Goal: Task Accomplishment & Management: Manage account settings

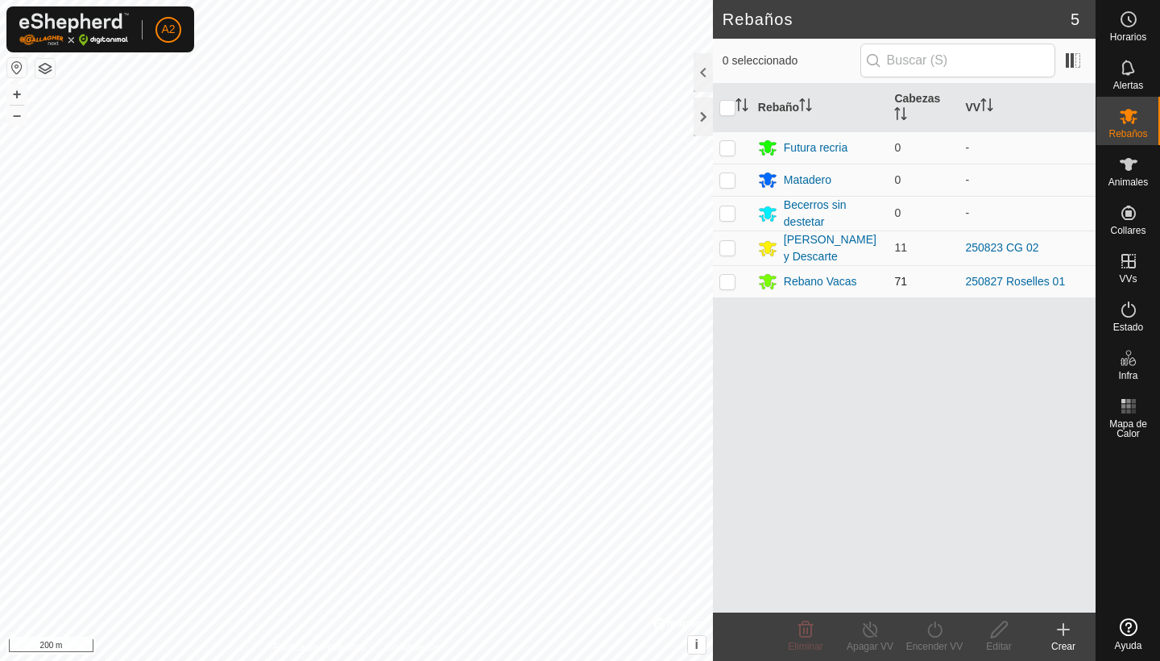
click at [729, 285] on p-checkbox at bounding box center [728, 281] width 16 height 13
checkbox input "true"
click at [22, 99] on button "+" at bounding box center [16, 94] width 19 height 19
click at [529, 0] on html "A2 Horarios Alertas Rebaños Animales Collares VVs Estado Infra Mapa de Calor Ay…" at bounding box center [580, 330] width 1160 height 661
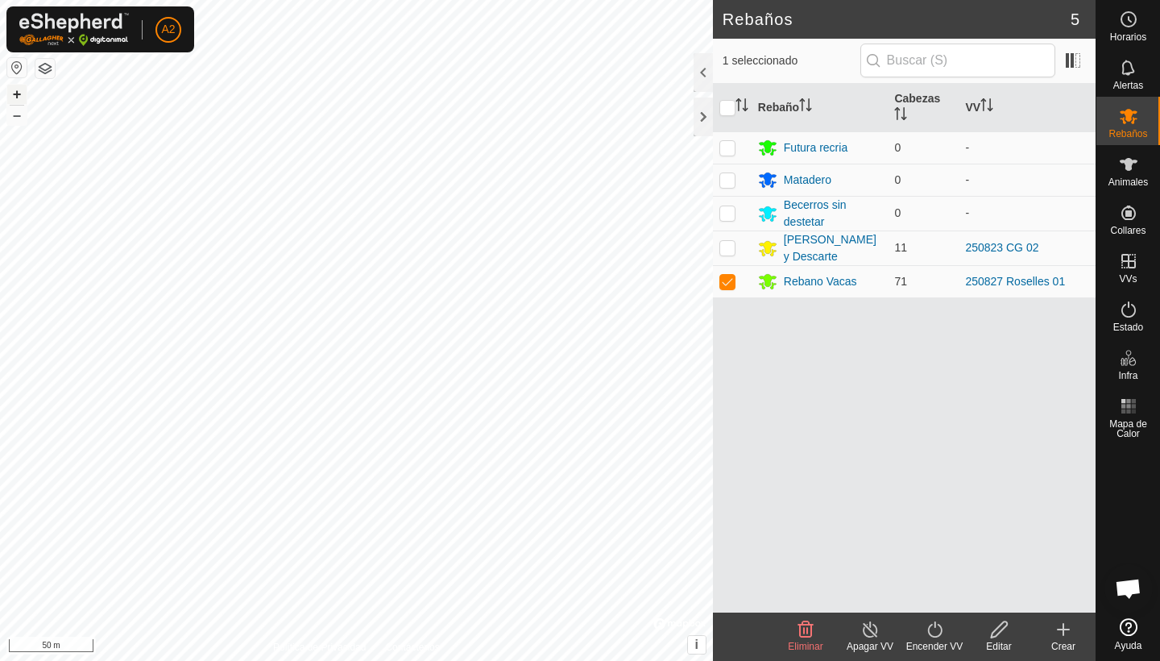
click at [22, 91] on button "+" at bounding box center [16, 94] width 19 height 19
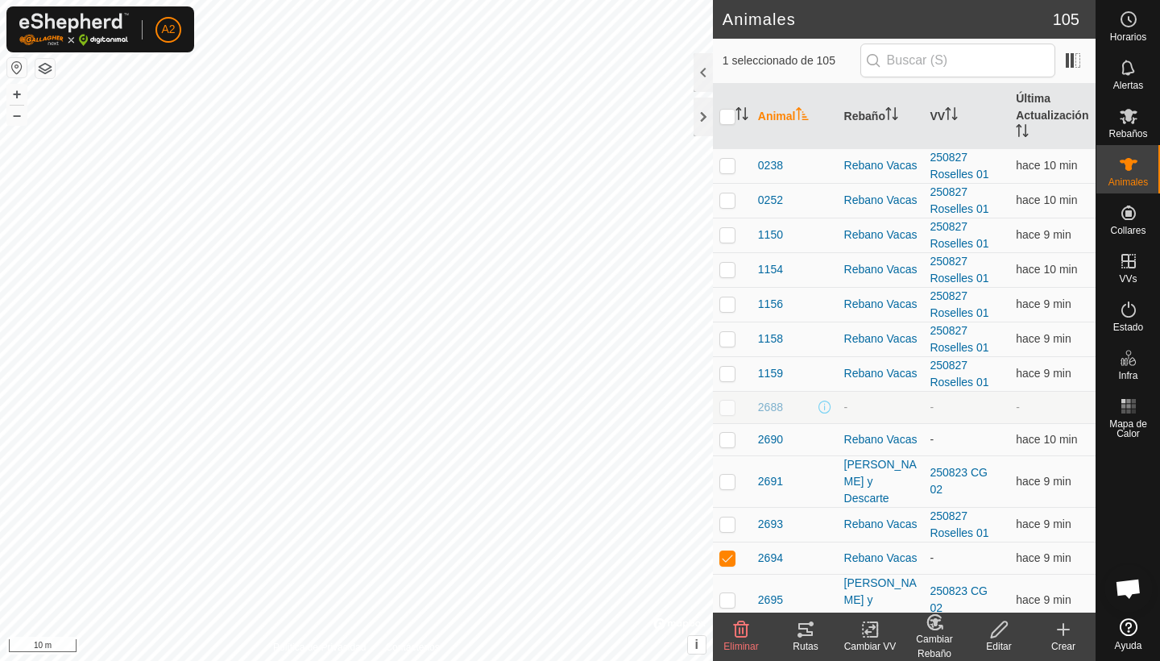
click at [873, 628] on icon at bounding box center [870, 629] width 11 height 10
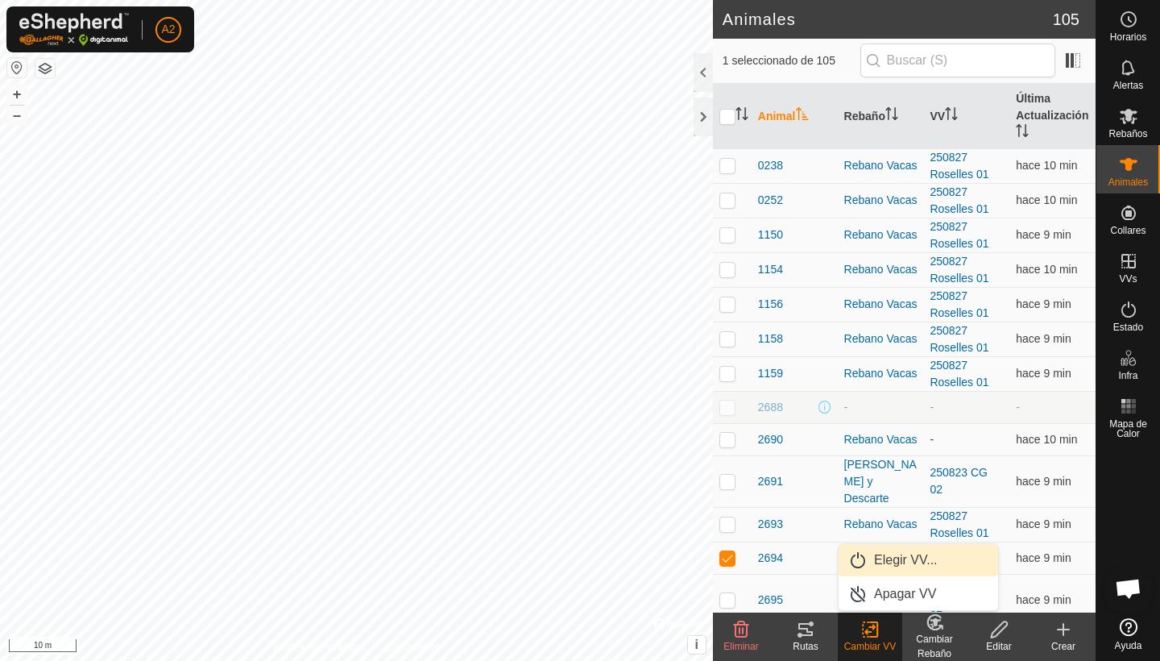
click at [911, 568] on link "Elegir VV..." at bounding box center [919, 560] width 160 height 32
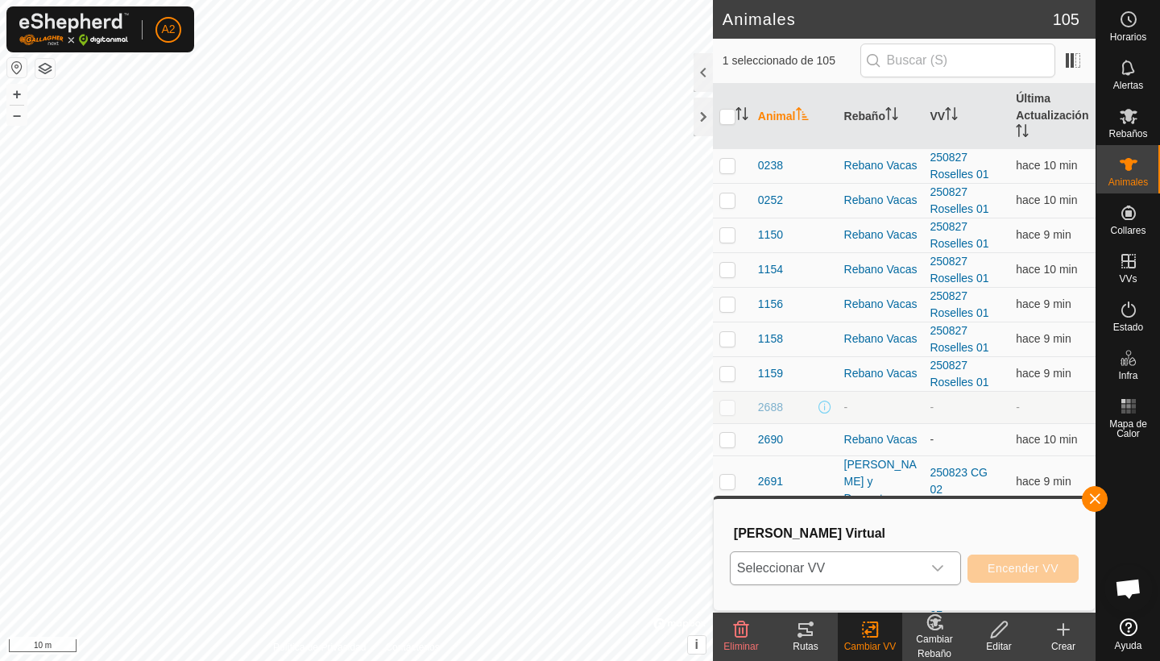
click at [887, 571] on span "Seleccionar VV" at bounding box center [826, 568] width 191 height 32
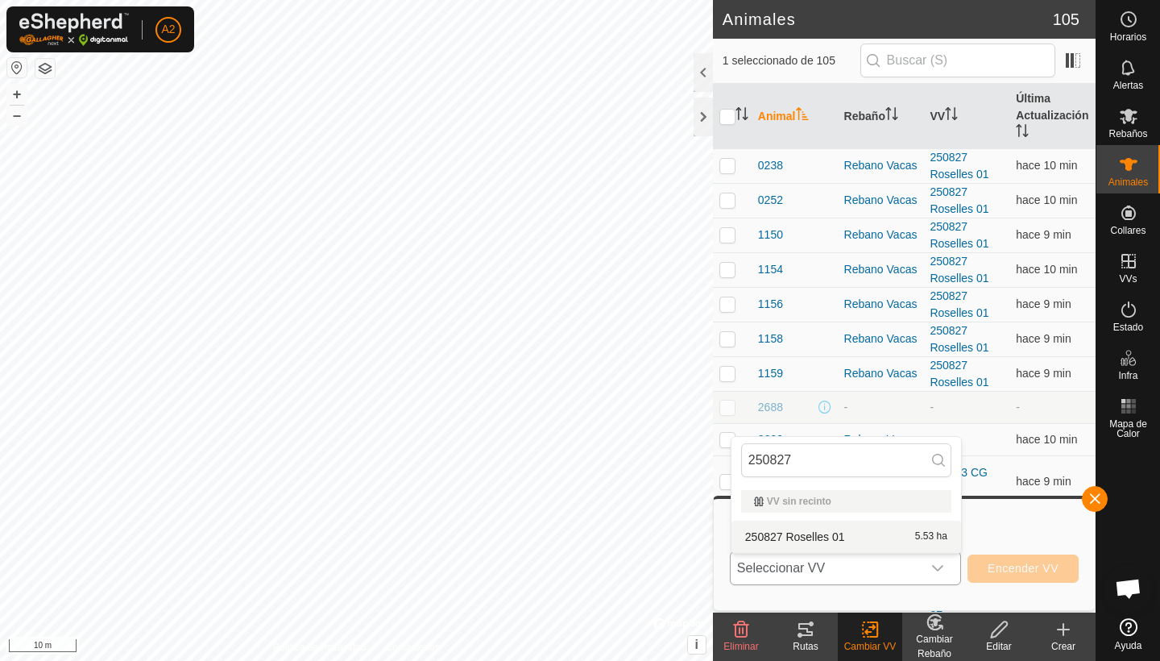
type input "250827"
click at [857, 535] on li "250827 Roselles 01 5.53 ha" at bounding box center [847, 537] width 230 height 32
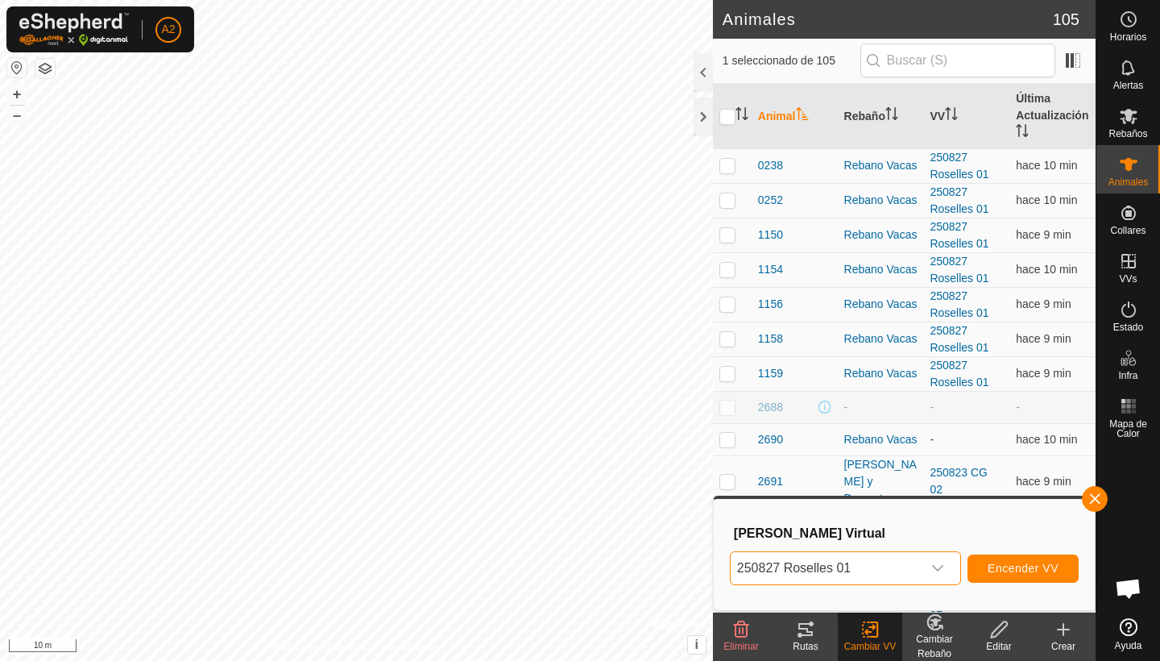
click at [991, 571] on span "Encender VV" at bounding box center [1023, 568] width 71 height 13
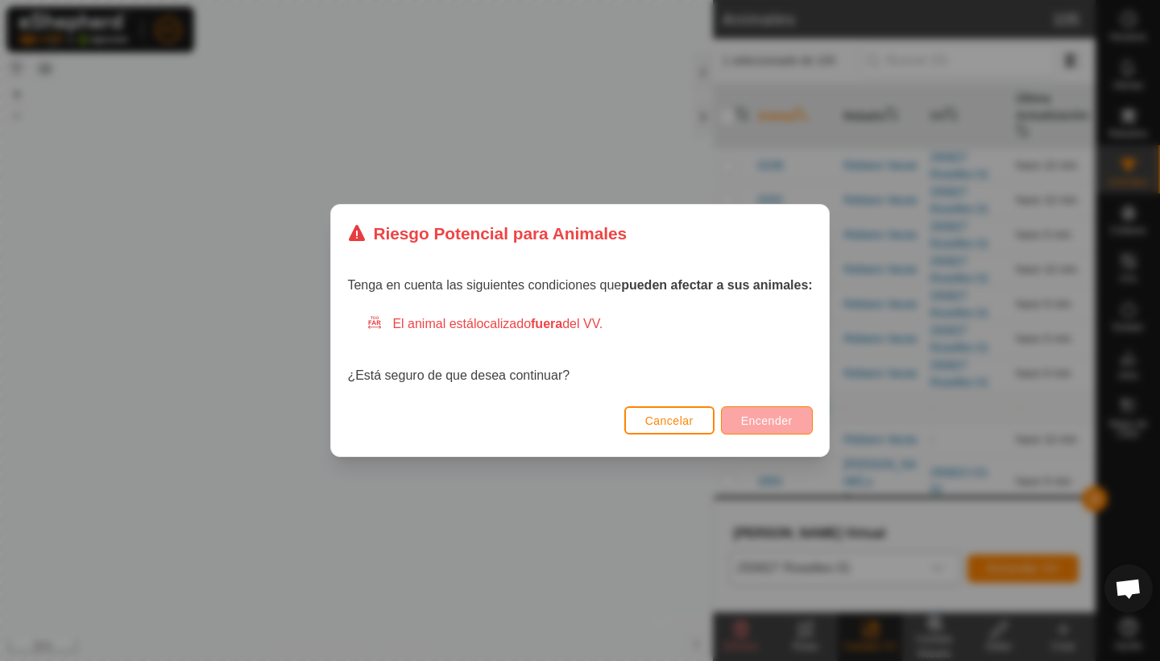
click at [753, 408] on button "Encender" at bounding box center [767, 420] width 92 height 28
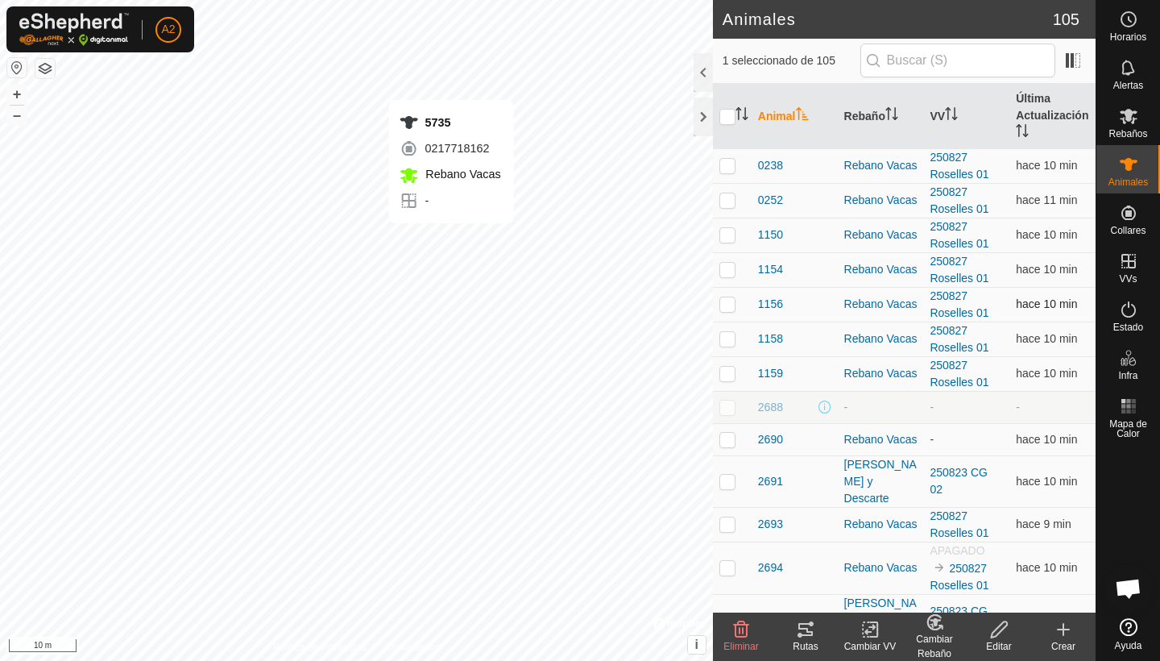
checkbox input "false"
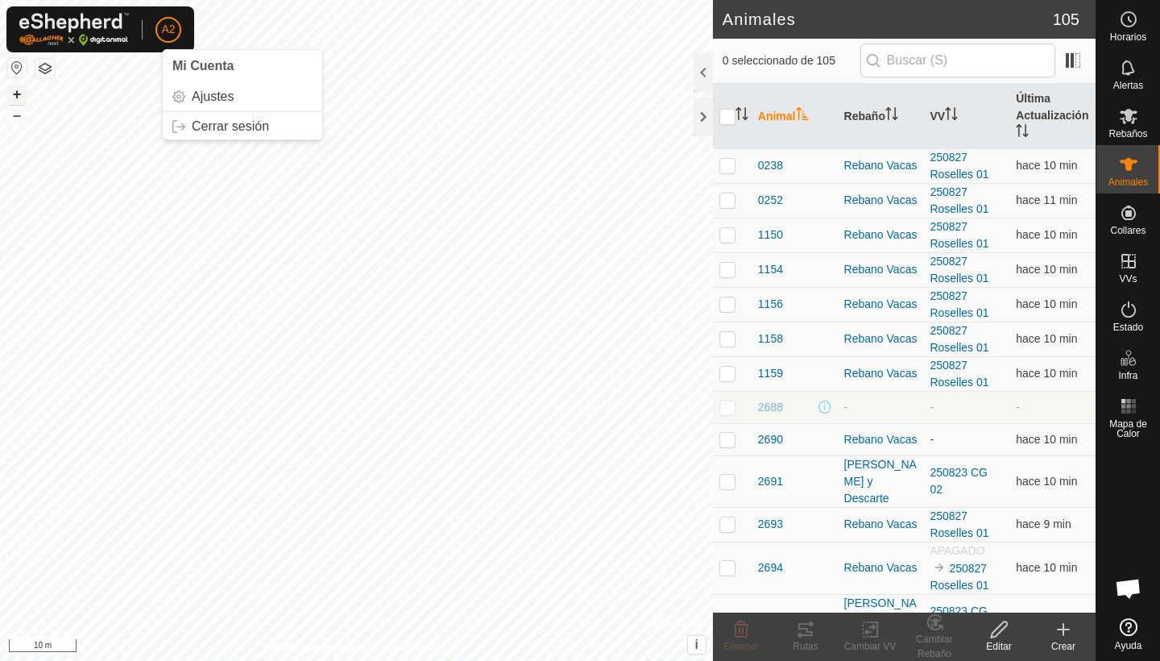
click at [23, 87] on button "+" at bounding box center [16, 94] width 19 height 19
checkbox input "true"
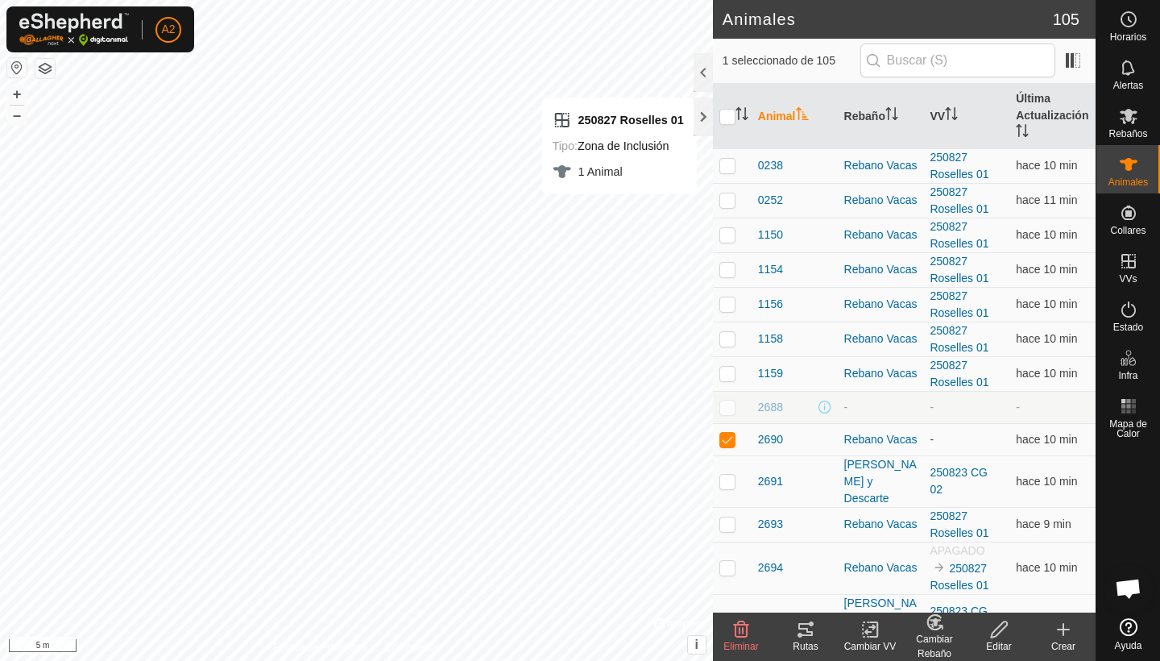
click at [876, 633] on icon at bounding box center [871, 629] width 20 height 19
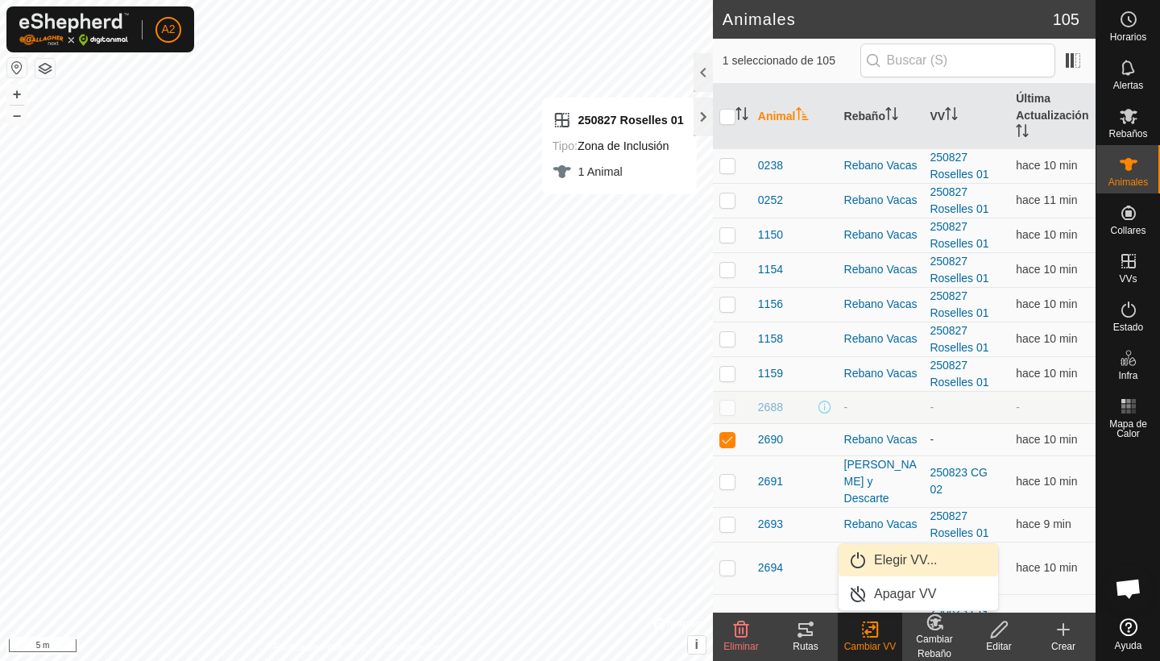
click at [898, 568] on link "Elegir VV..." at bounding box center [919, 560] width 160 height 32
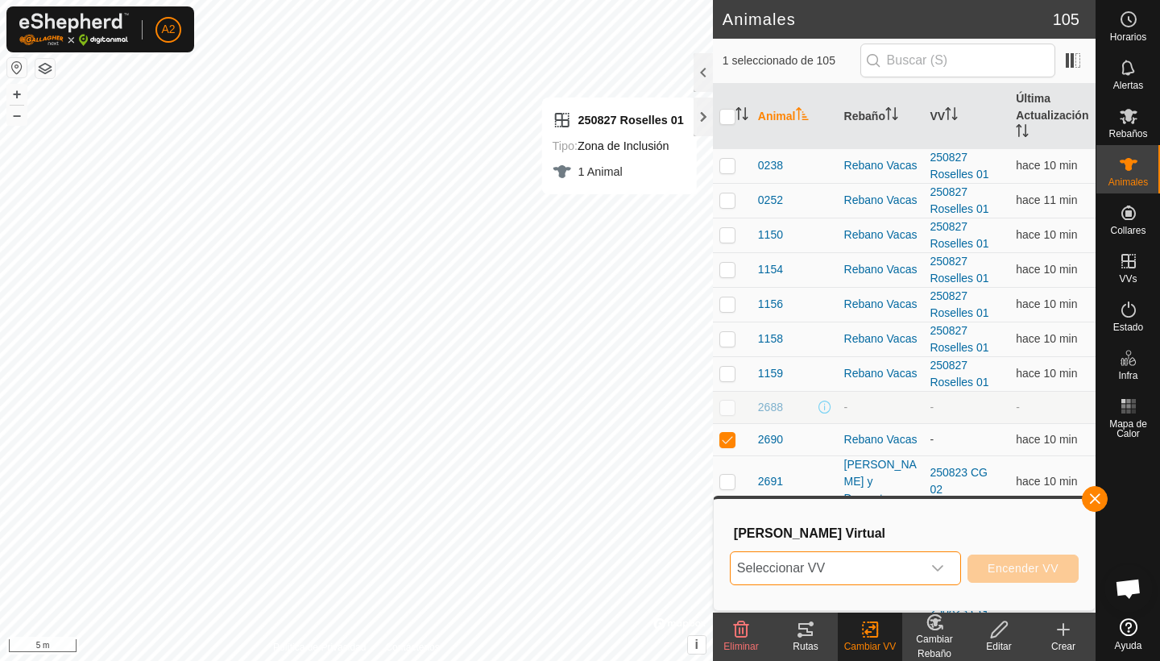
click at [898, 568] on span "Seleccionar VV" at bounding box center [826, 568] width 191 height 32
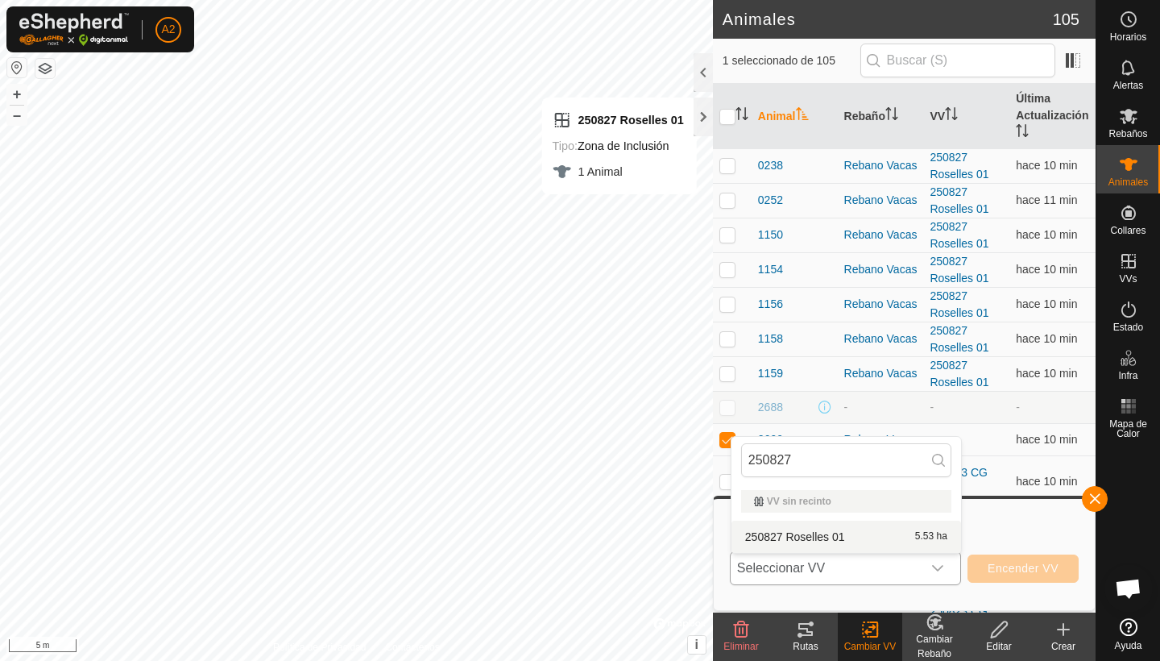
type input "250827"
click at [833, 537] on li "250827 Roselles 01 5.53 ha" at bounding box center [847, 537] width 230 height 32
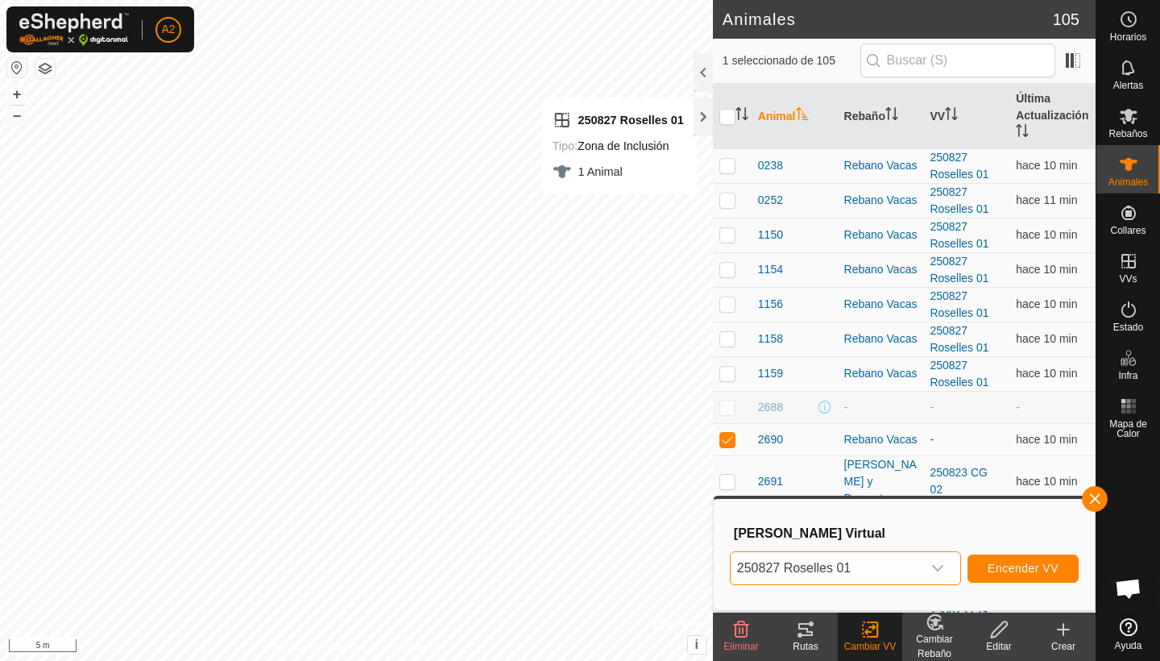
click at [1038, 568] on span "Encender VV" at bounding box center [1023, 568] width 71 height 13
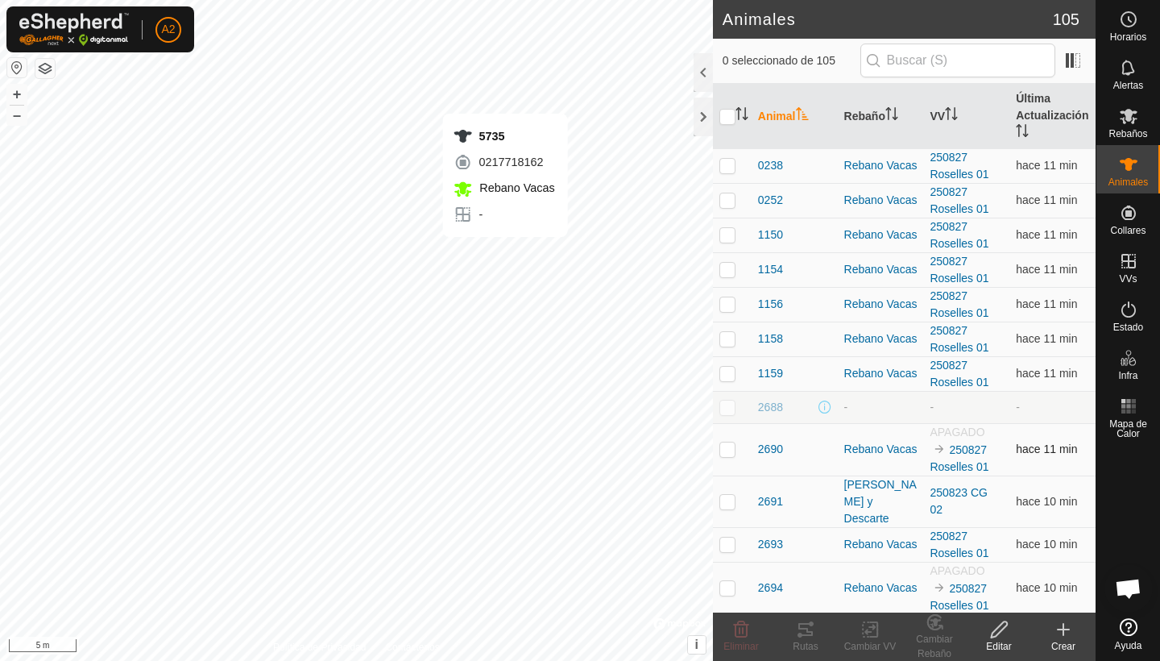
checkbox input "true"
click at [869, 640] on div "Cambiar VV" at bounding box center [870, 646] width 64 height 15
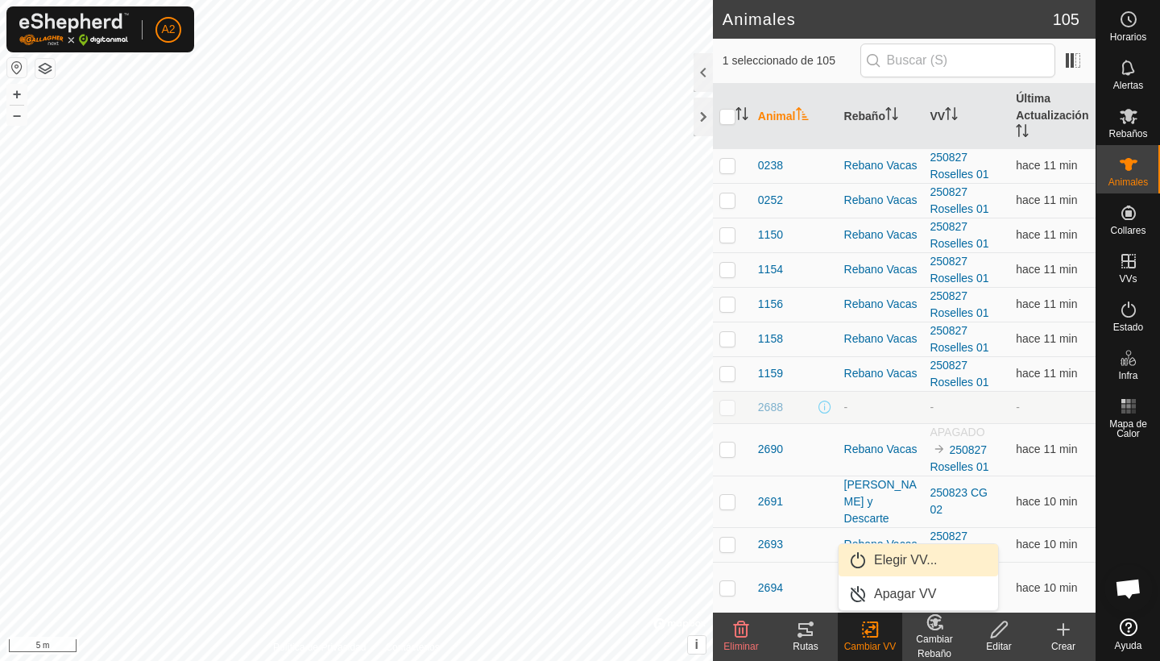
click at [912, 561] on link "Elegir VV..." at bounding box center [919, 560] width 160 height 32
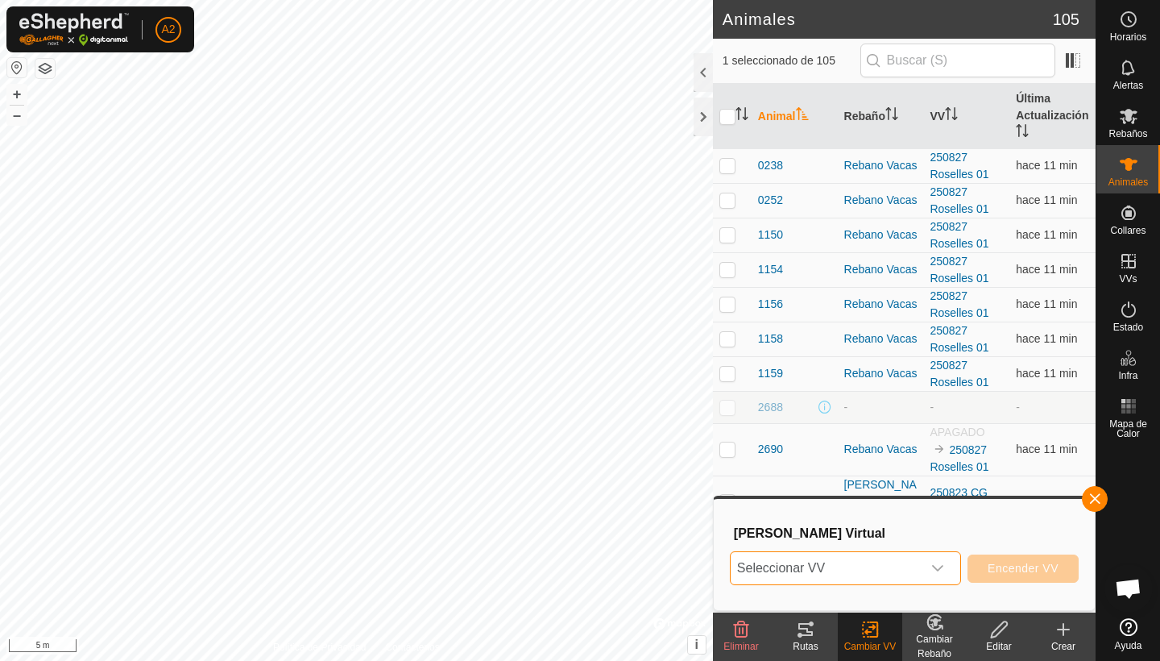
click at [893, 567] on span "Seleccionar VV" at bounding box center [826, 568] width 191 height 32
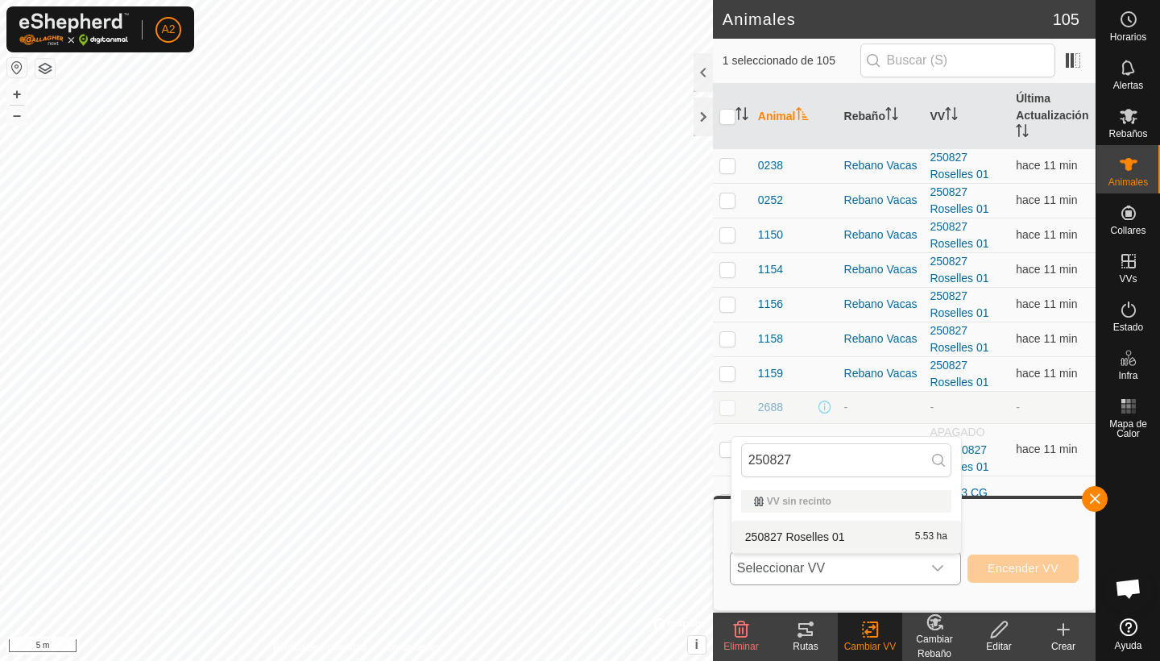
type input "250827"
click at [842, 524] on li "250827 Roselles 01 5.53 ha" at bounding box center [847, 537] width 230 height 32
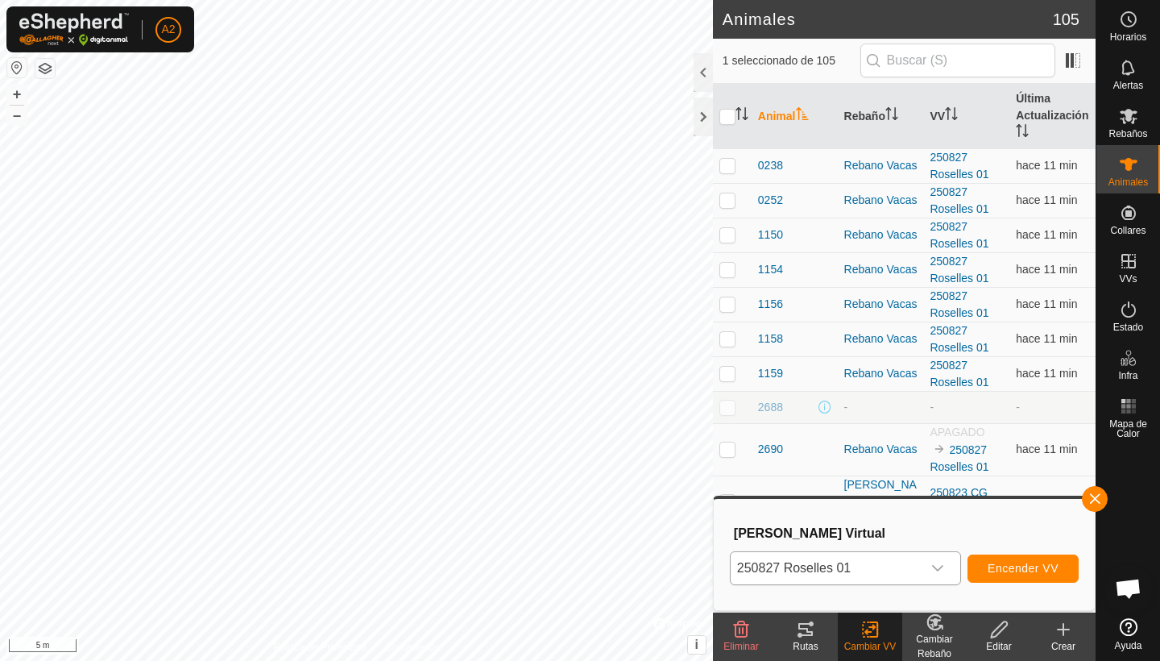
click at [1016, 562] on span "Encender VV" at bounding box center [1023, 568] width 71 height 13
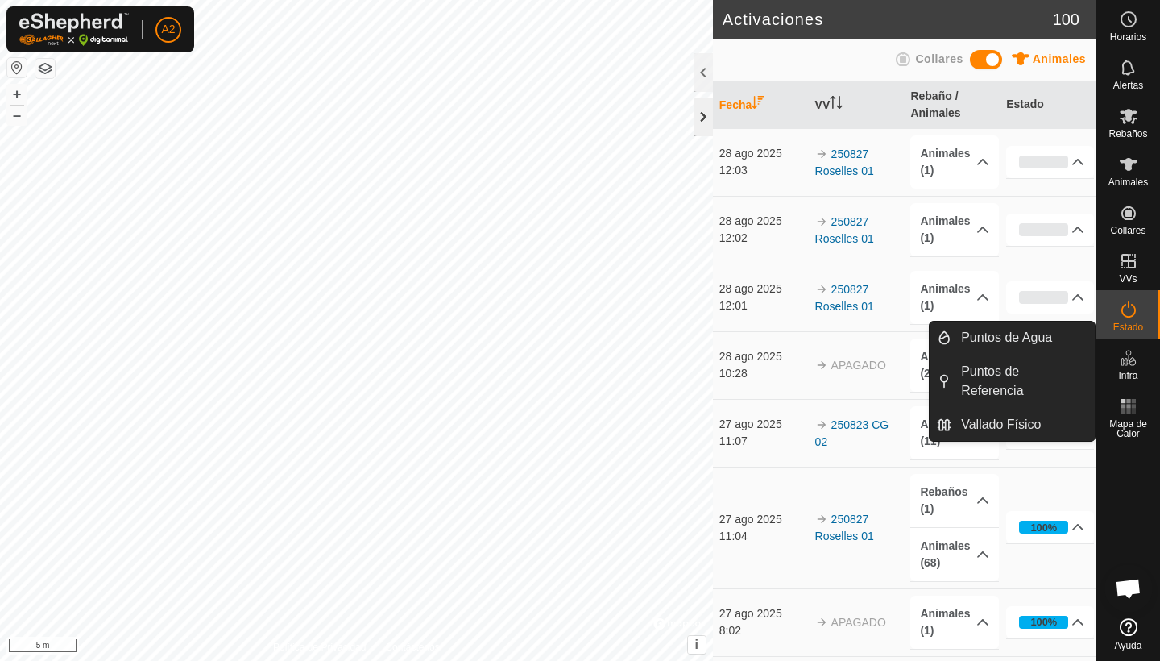
click at [706, 118] on div at bounding box center [703, 116] width 19 height 39
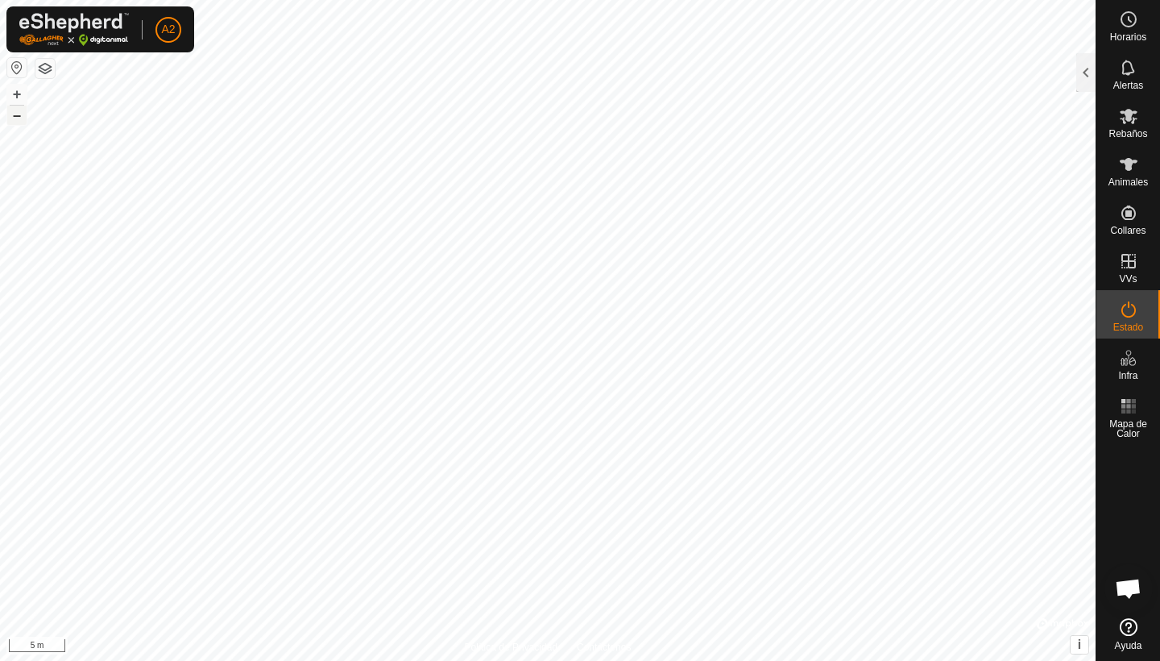
click at [16, 120] on button "–" at bounding box center [16, 115] width 19 height 19
click at [17, 93] on button "+" at bounding box center [16, 94] width 19 height 19
click at [17, 118] on button "–" at bounding box center [16, 115] width 19 height 19
click at [22, 115] on button "–" at bounding box center [16, 115] width 19 height 19
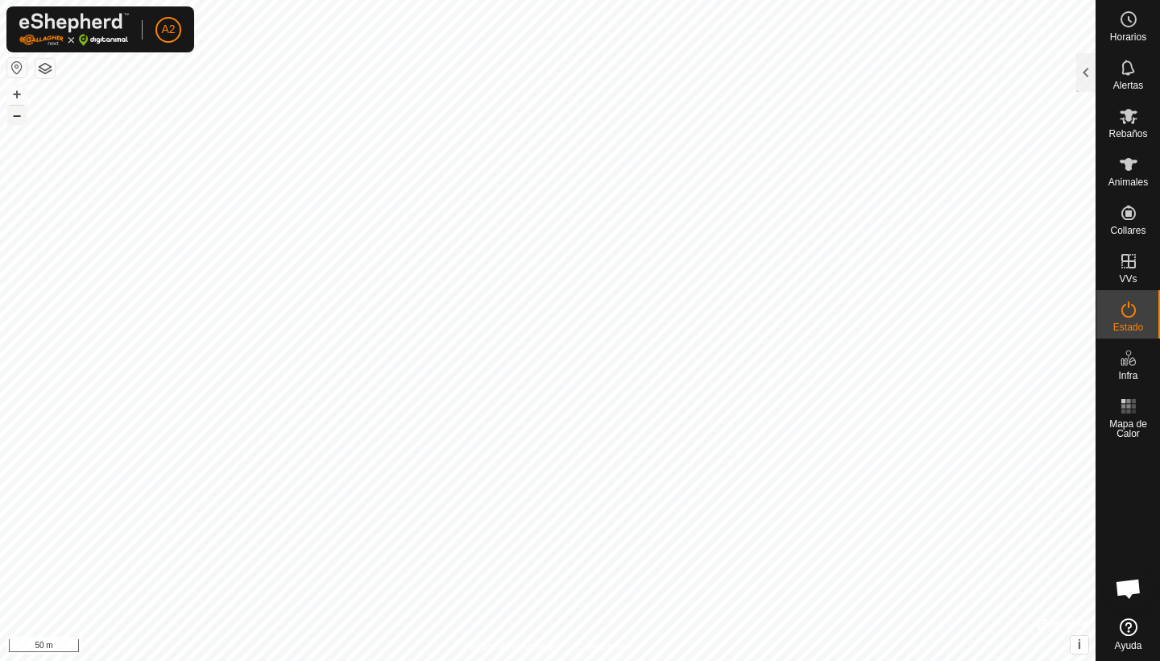
click at [22, 115] on button "–" at bounding box center [16, 115] width 19 height 19
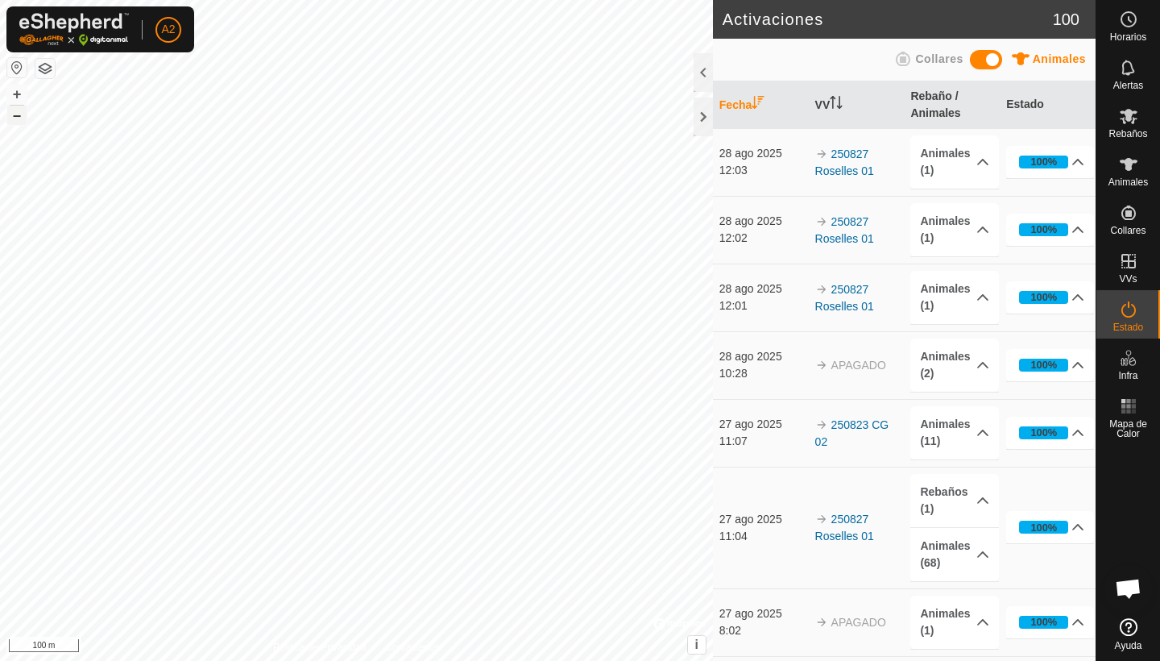
click at [16, 117] on button "–" at bounding box center [16, 115] width 19 height 19
click at [12, 92] on button "+" at bounding box center [16, 94] width 19 height 19
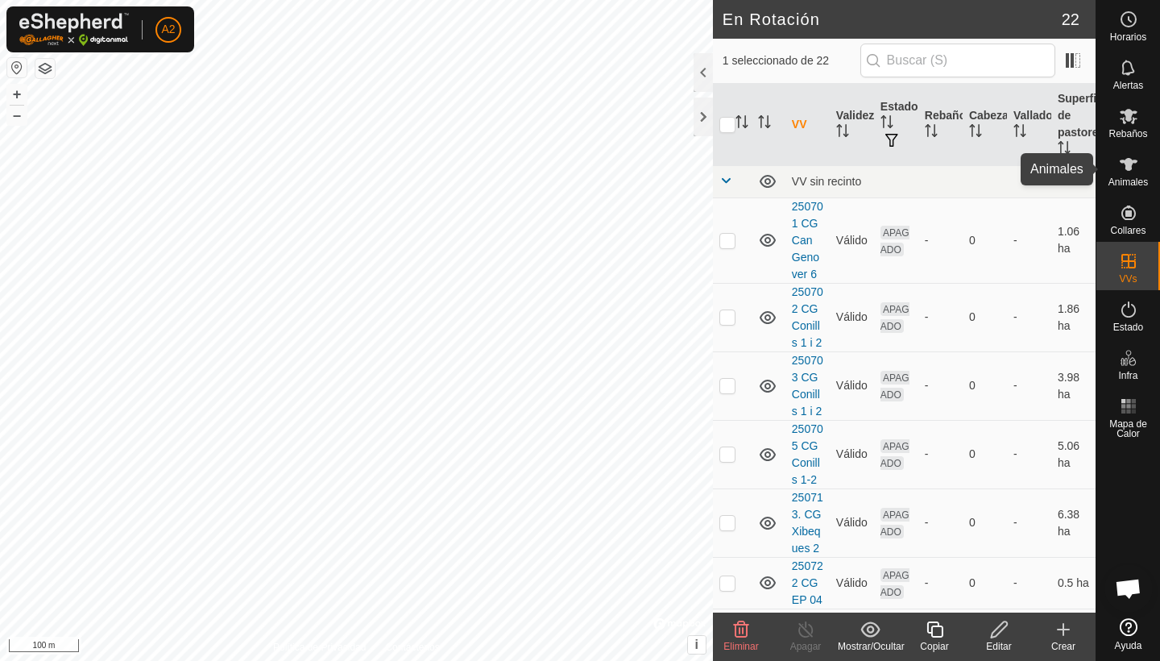
click at [1135, 167] on icon at bounding box center [1128, 164] width 19 height 19
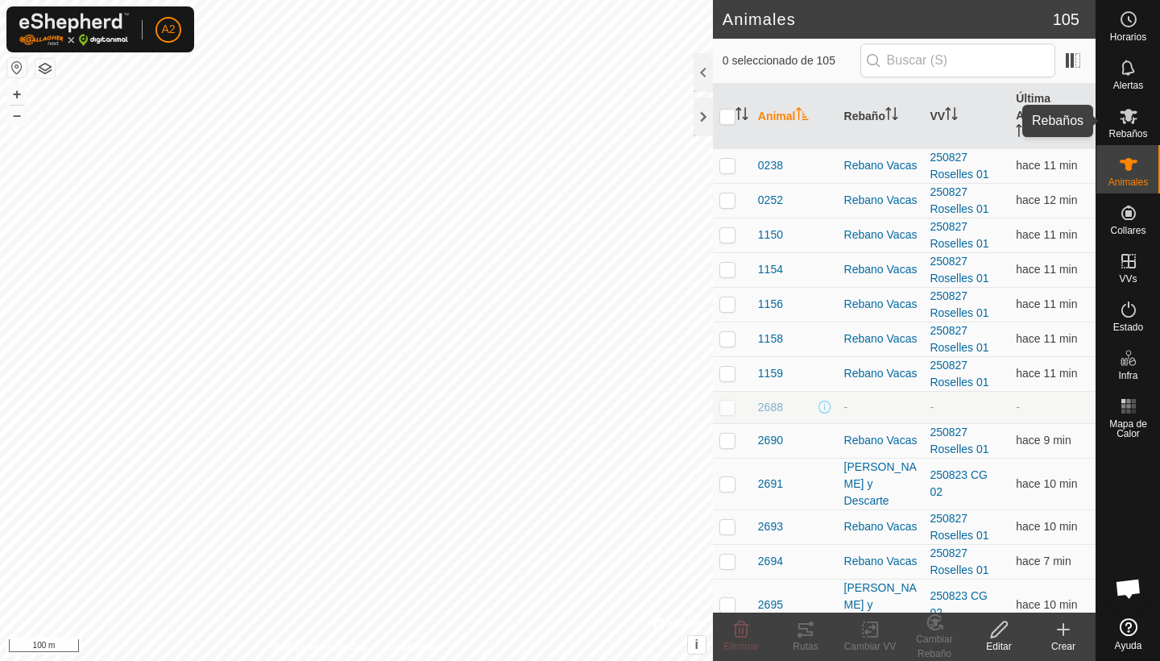
click at [1135, 117] on icon at bounding box center [1128, 115] width 19 height 19
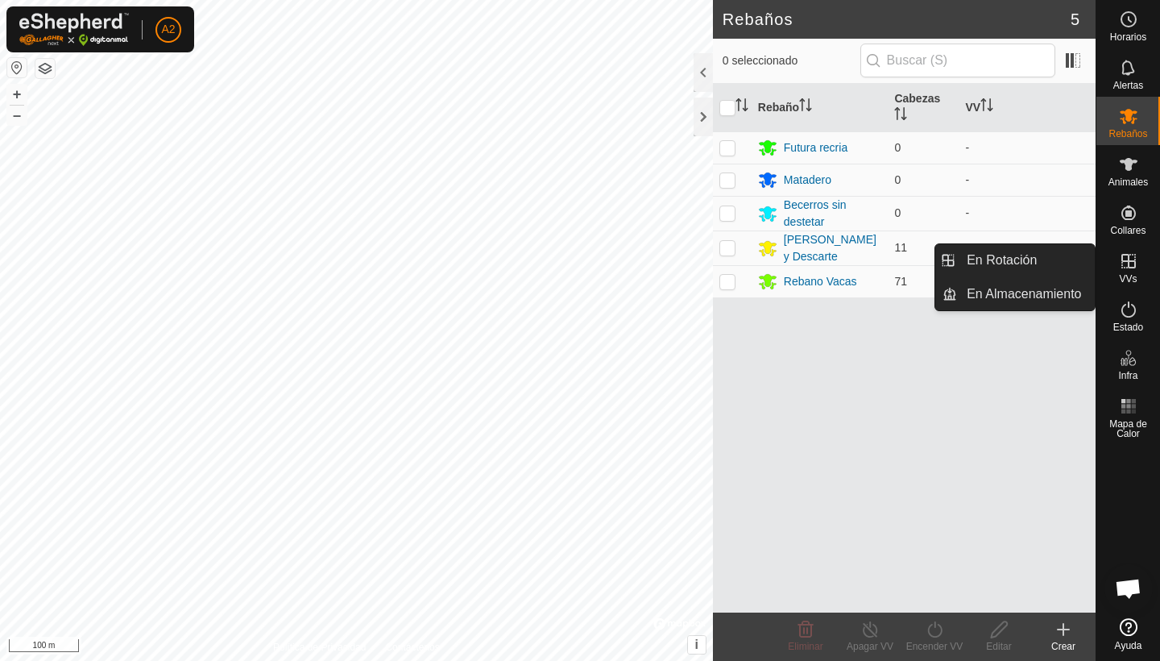
drag, startPoint x: 1140, startPoint y: 243, endPoint x: 1144, endPoint y: 280, distance: 38.1
click at [1144, 280] on div "VVs" at bounding box center [1129, 266] width 64 height 48
click at [1126, 270] on icon at bounding box center [1128, 260] width 19 height 19
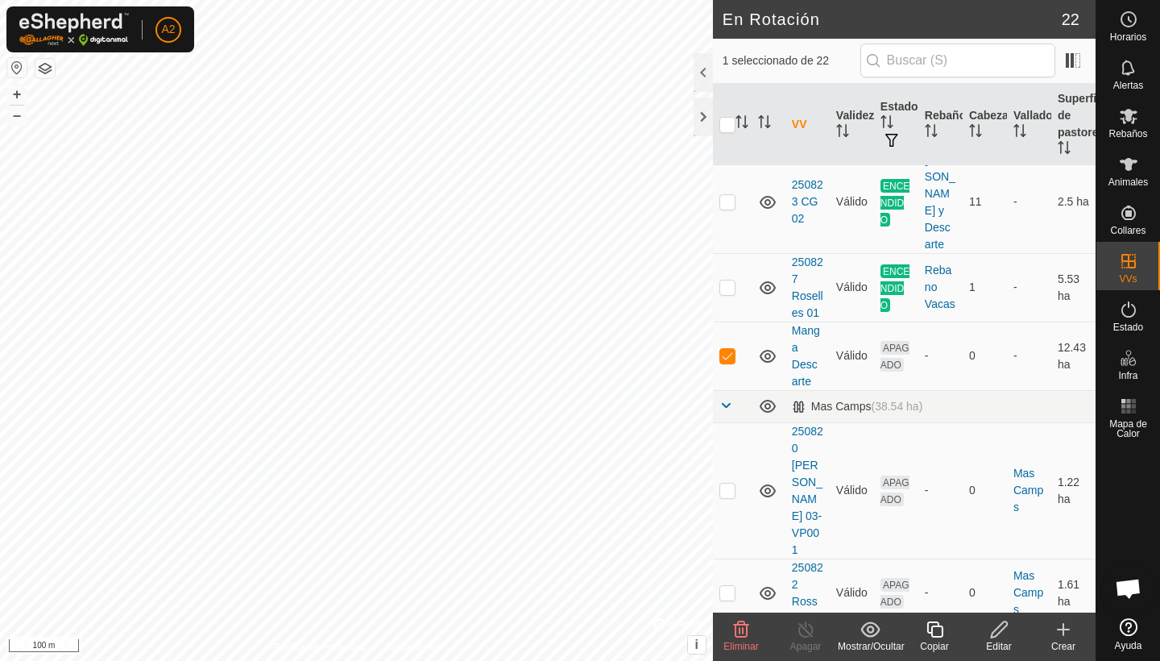
scroll to position [1084, 0]
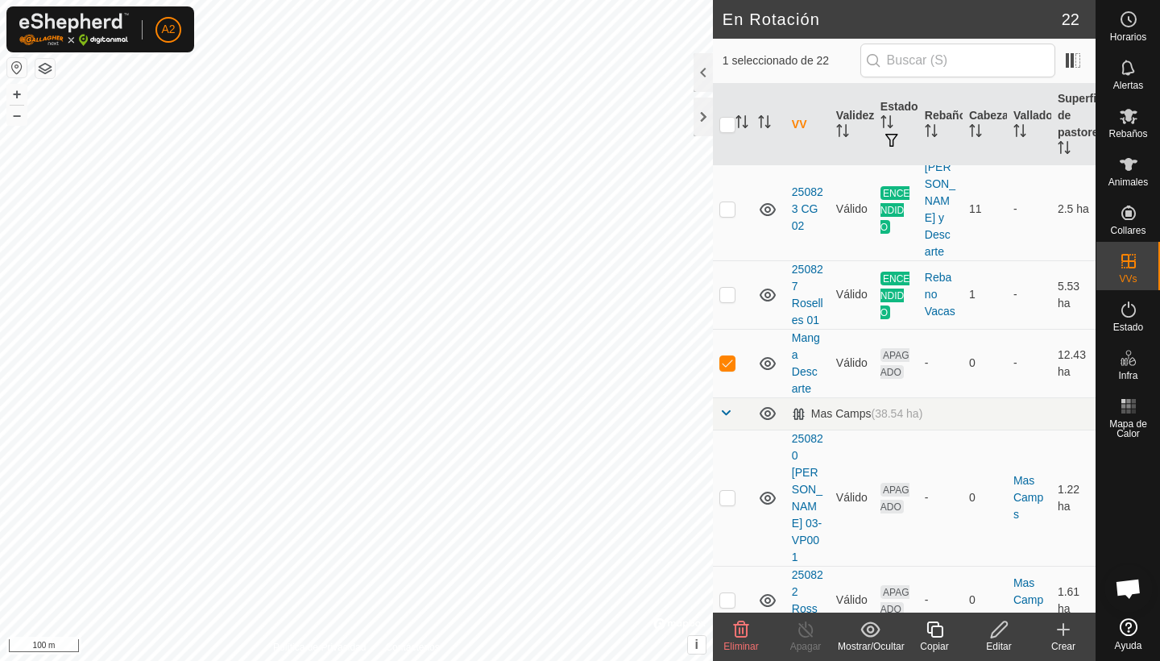
click at [738, 629] on icon at bounding box center [741, 629] width 19 height 19
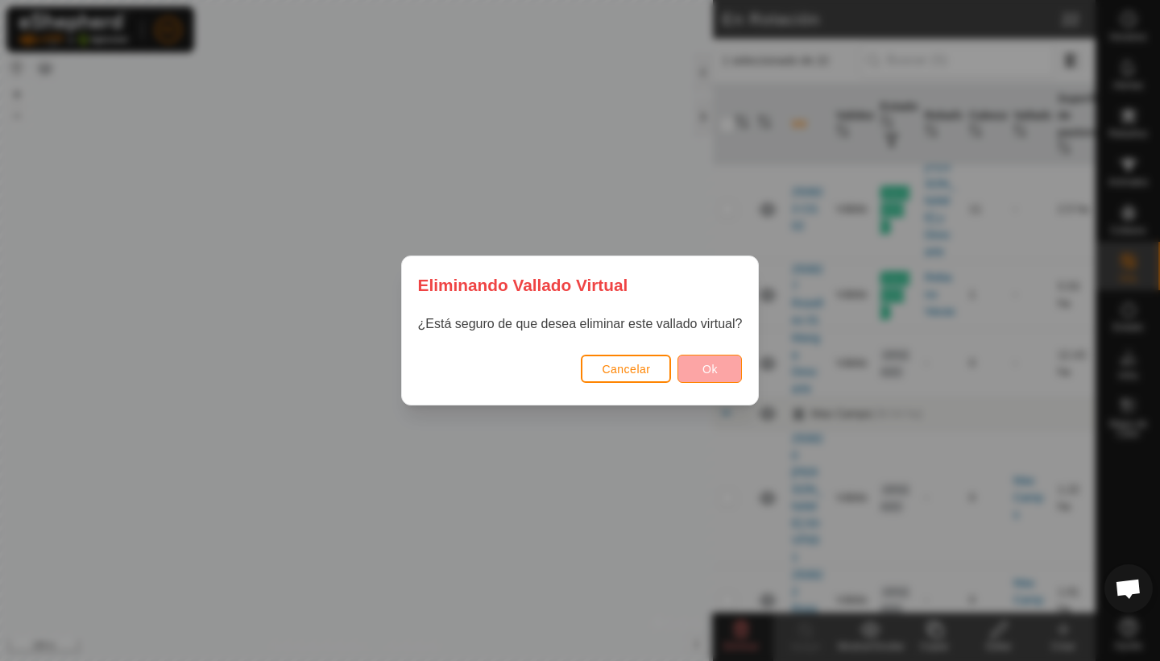
click at [712, 374] on span "Ok" at bounding box center [710, 369] width 15 height 13
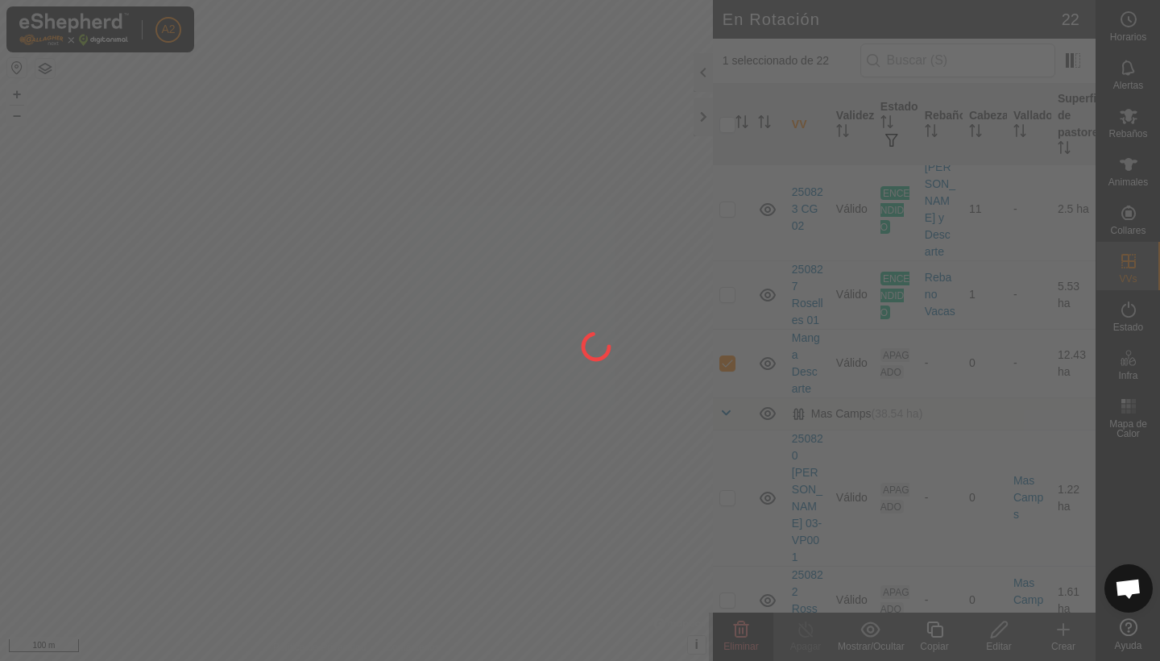
checkbox input "false"
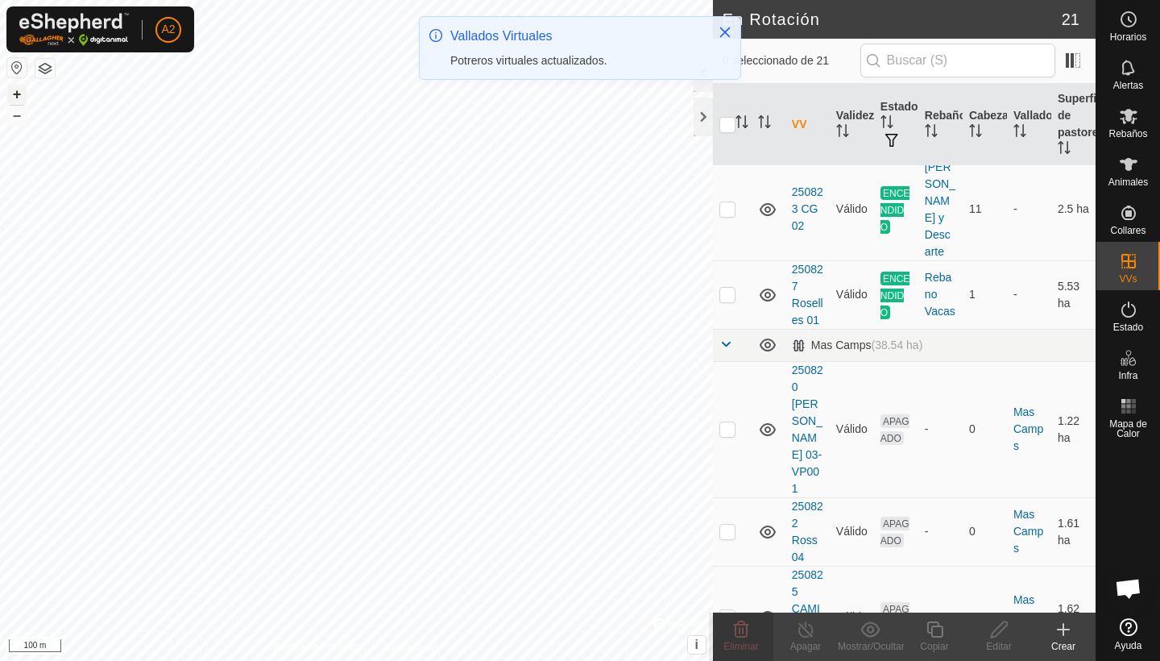
click at [17, 99] on button "+" at bounding box center [16, 94] width 19 height 19
